Goal: Transaction & Acquisition: Purchase product/service

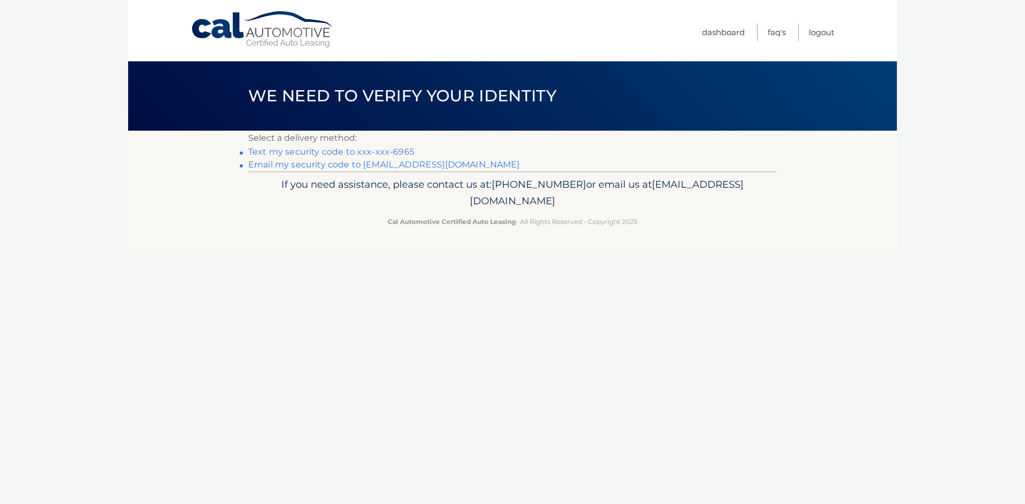
click at [356, 154] on link "Text my security code to xxx-xxx-6965" at bounding box center [331, 152] width 166 height 10
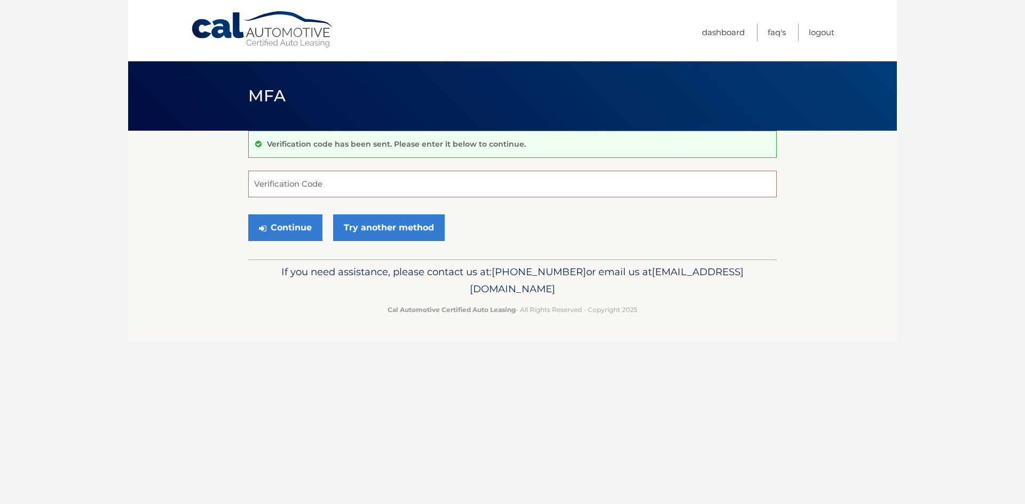
click at [325, 188] on input "Verification Code" at bounding box center [512, 184] width 528 height 27
type input "014861"
click at [294, 225] on button "Continue" at bounding box center [285, 228] width 74 height 27
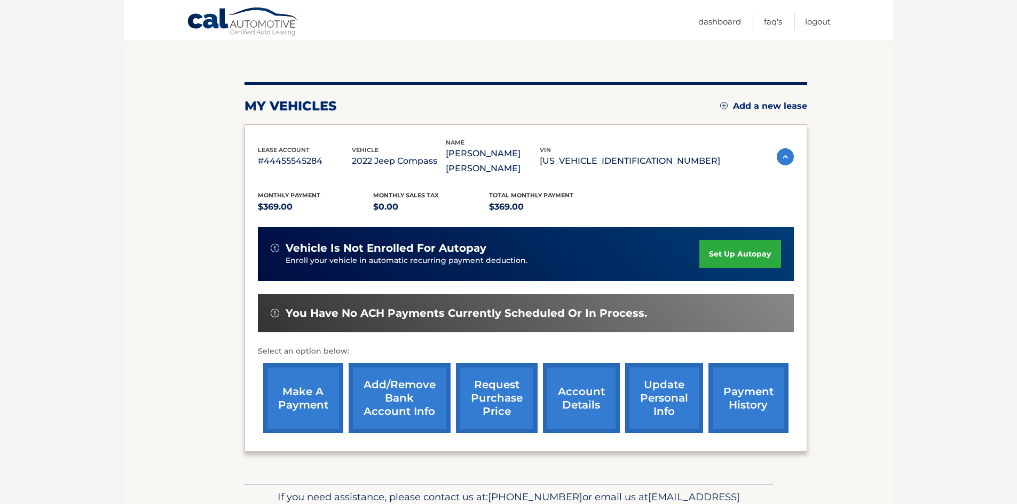
scroll to position [142, 0]
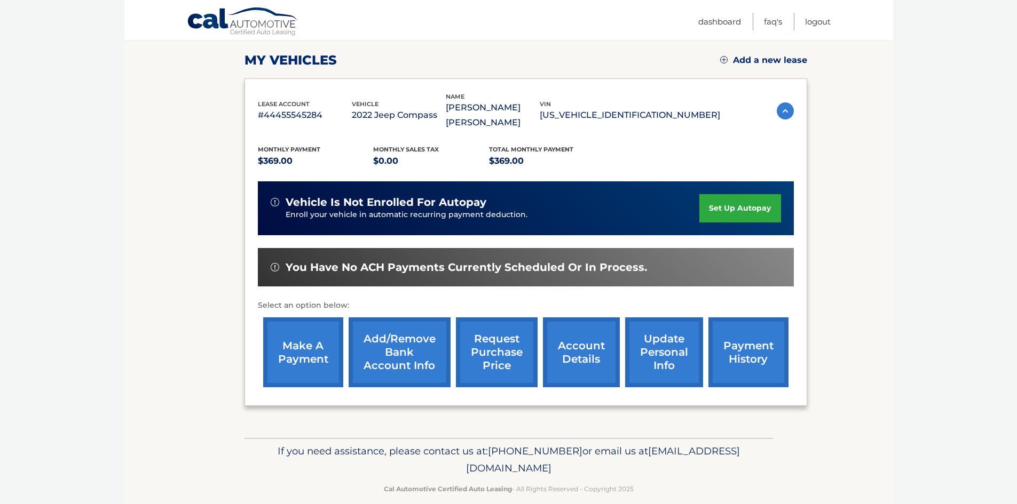
click at [319, 326] on link "make a payment" at bounding box center [303, 353] width 80 height 70
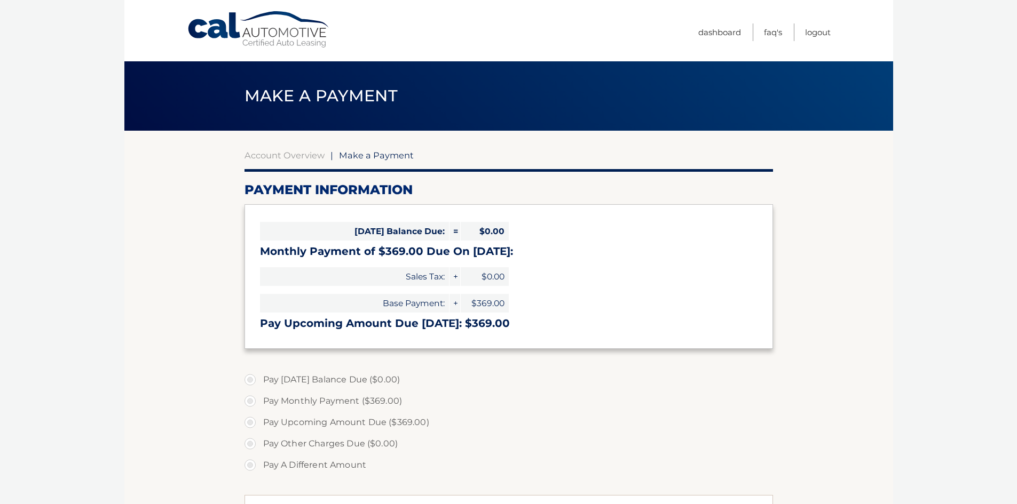
select select "NzdjYjg3MmUtYzQ5NS00Yzk4LThiMTAtODcyOWM3YzY2ZWYw"
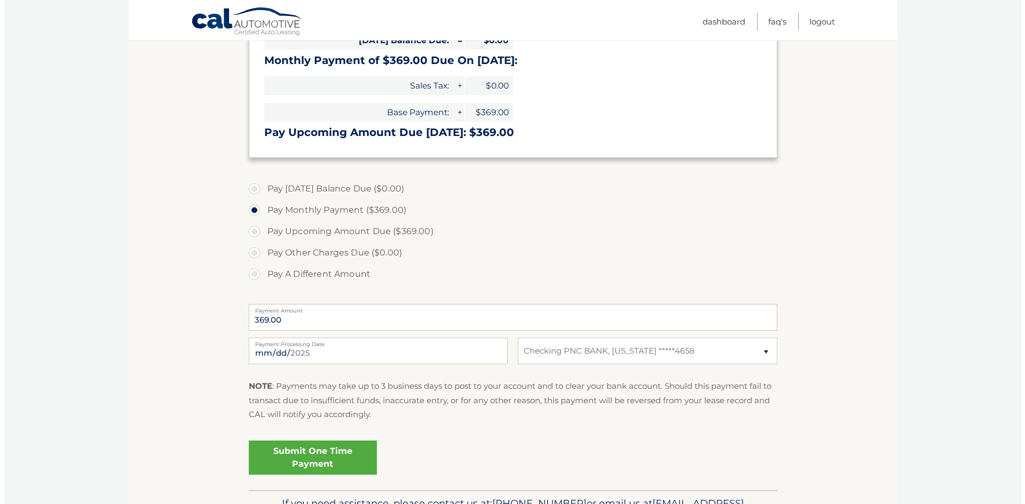
scroll to position [258, 0]
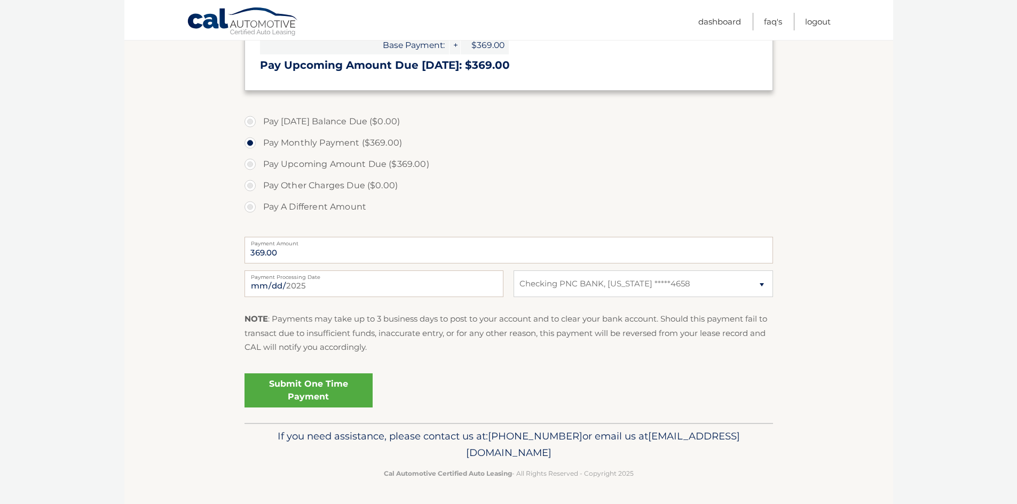
click at [340, 391] on link "Submit One Time Payment" at bounding box center [308, 391] width 128 height 34
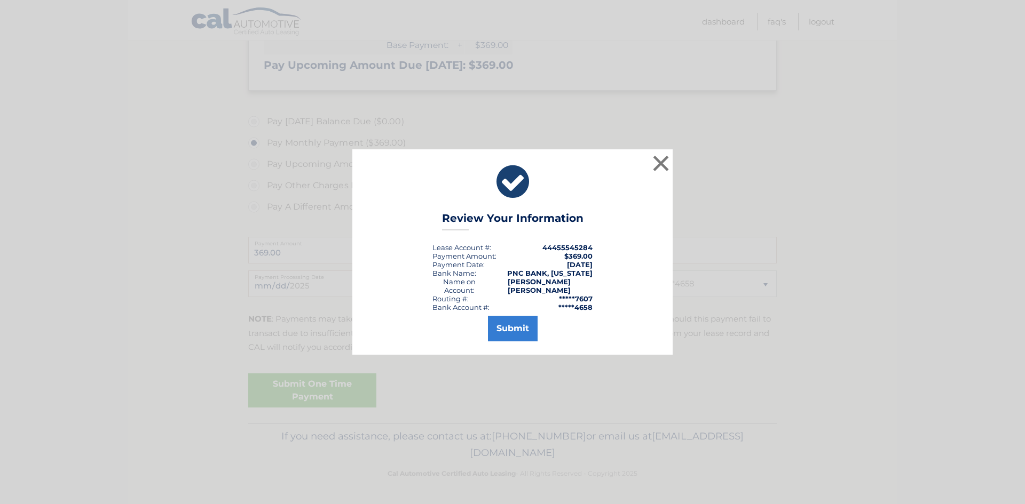
click at [515, 312] on div "Submit" at bounding box center [513, 327] width 294 height 30
click at [513, 325] on button "Submit" at bounding box center [513, 329] width 50 height 26
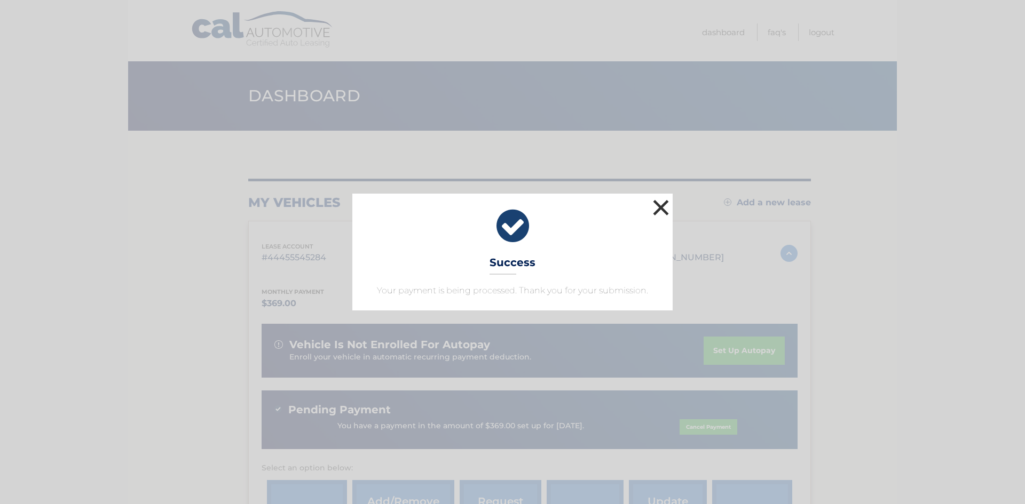
click at [660, 205] on button "×" at bounding box center [660, 207] width 21 height 21
